Goal: Check status: Check status

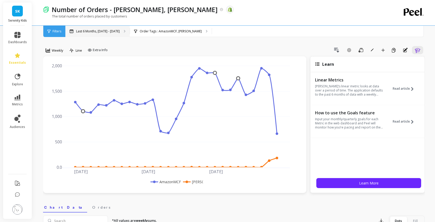
click at [114, 33] on p "Last 6 Months, [DATE] - [DATE]" at bounding box center [98, 31] width 44 height 4
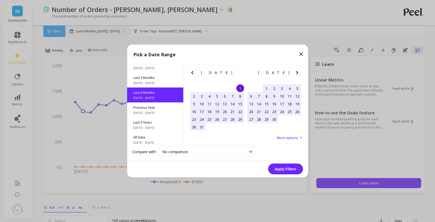
scroll to position [67, 0]
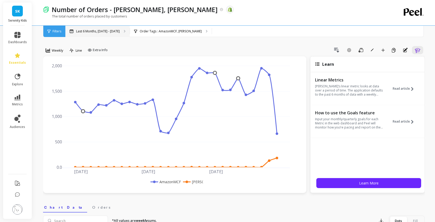
click at [116, 36] on div "Last 6 Months, [DATE] - [DATE]" at bounding box center [97, 31] width 64 height 11
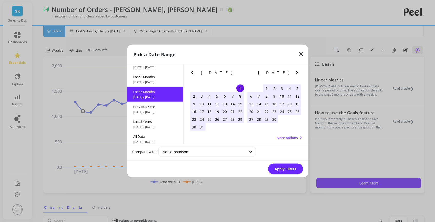
click at [191, 73] on icon "Previous Month" at bounding box center [192, 72] width 6 height 6
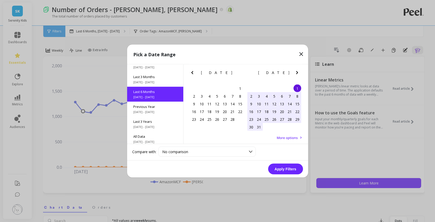
click at [191, 73] on icon "Previous Month" at bounding box center [192, 72] width 6 height 6
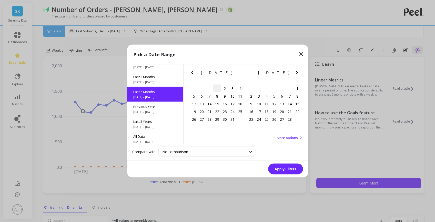
click at [218, 90] on div "1" at bounding box center [217, 88] width 8 height 8
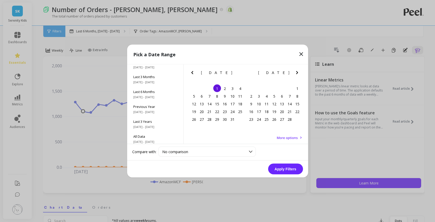
click at [297, 75] on icon "Next Month" at bounding box center [297, 72] width 6 height 6
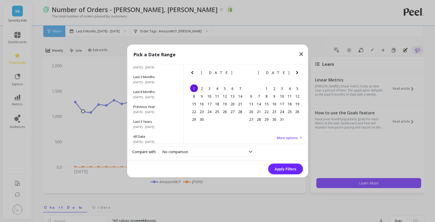
click at [297, 75] on icon "Next Month" at bounding box center [297, 72] width 6 height 6
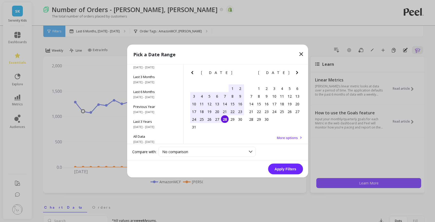
click at [225, 122] on div "28" at bounding box center [225, 119] width 8 height 8
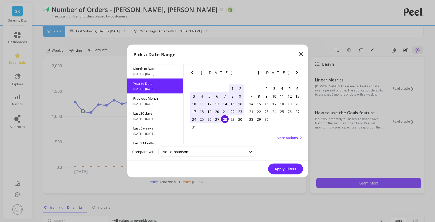
scroll to position [0, 0]
click at [281, 171] on button "Apply Filters" at bounding box center [285, 168] width 35 height 11
